Goal: Check status: Check status

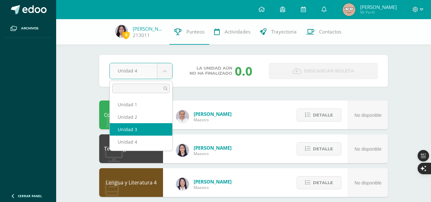
select select "Unidad 3"
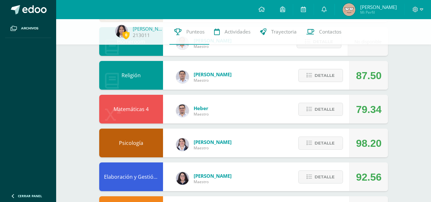
scroll to position [175, 0]
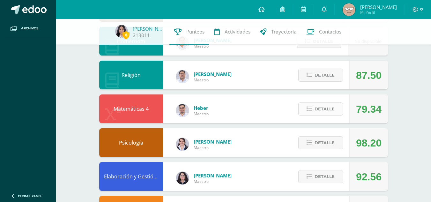
click at [333, 111] on span "Detalle" at bounding box center [324, 109] width 20 height 12
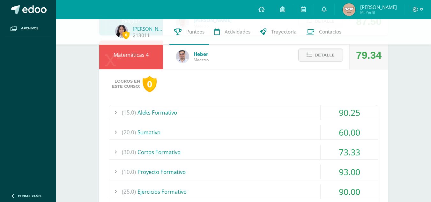
scroll to position [230, 0]
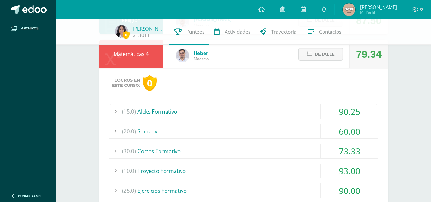
click at [311, 55] on icon at bounding box center [308, 53] width 5 height 5
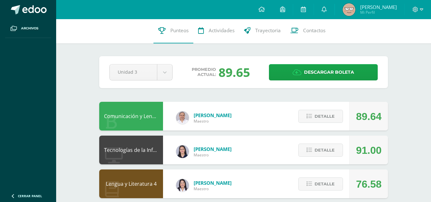
scroll to position [0, 0]
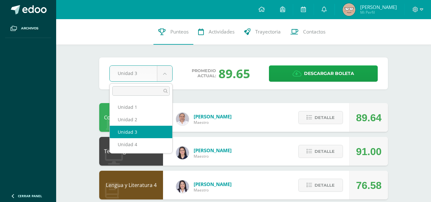
drag, startPoint x: 143, startPoint y: 131, endPoint x: 140, endPoint y: 141, distance: 10.1
select select "Unidad 4"
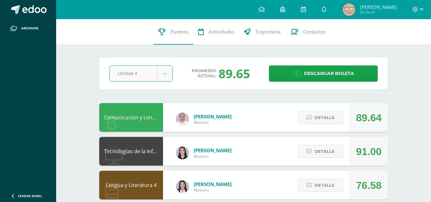
click at [140, 141] on div "Tecnologías de la Información y la Comunicación 4" at bounding box center [131, 151] width 64 height 29
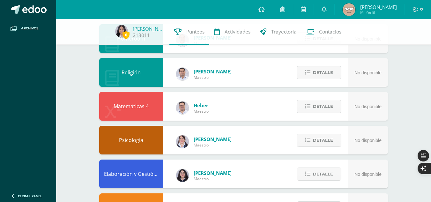
scroll to position [182, 0]
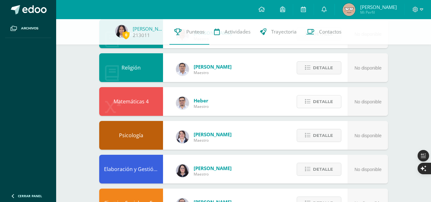
click at [313, 102] on span "Detalle" at bounding box center [323, 102] width 20 height 12
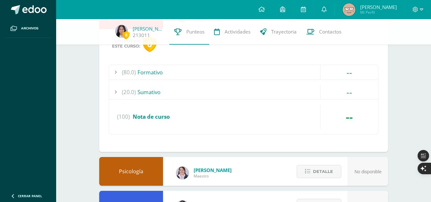
scroll to position [270, 0]
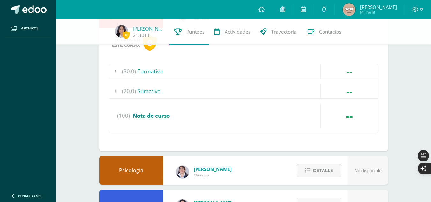
click at [176, 71] on div "(80.0) Formativo" at bounding box center [243, 71] width 269 height 14
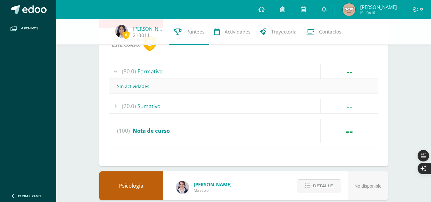
click at [169, 105] on div "(20.0) Sumativo" at bounding box center [243, 106] width 269 height 14
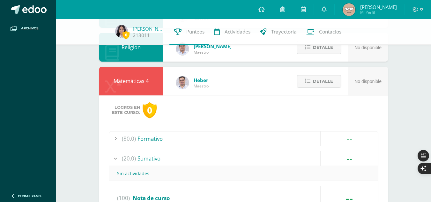
scroll to position [202, 0]
click at [315, 81] on span "Detalle" at bounding box center [323, 82] width 20 height 12
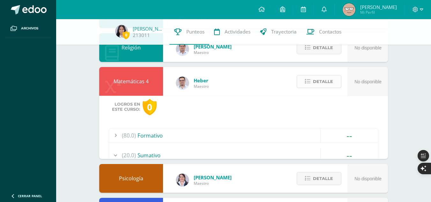
scroll to position [0, 0]
